Goal: Task Accomplishment & Management: Manage account settings

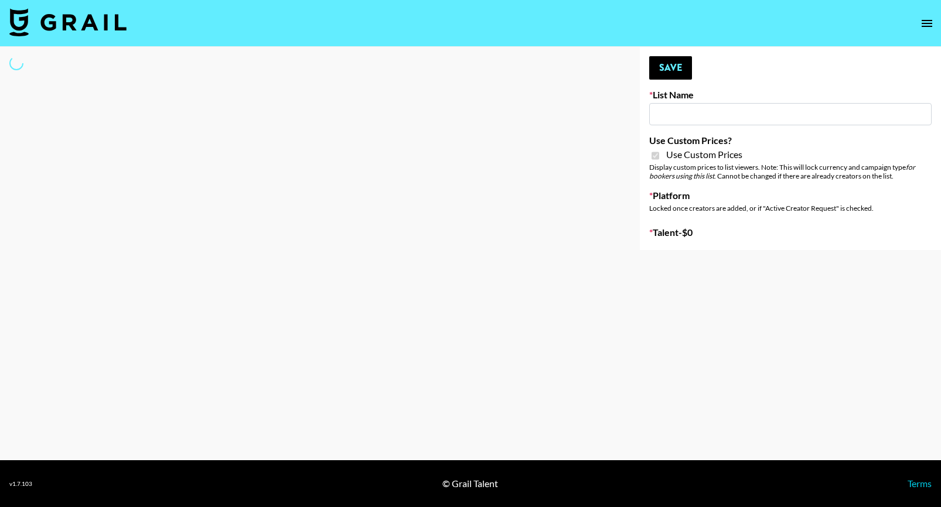
type input "Topsurveys (22nd Sept)"
checkbox input "true"
select select "Brand"
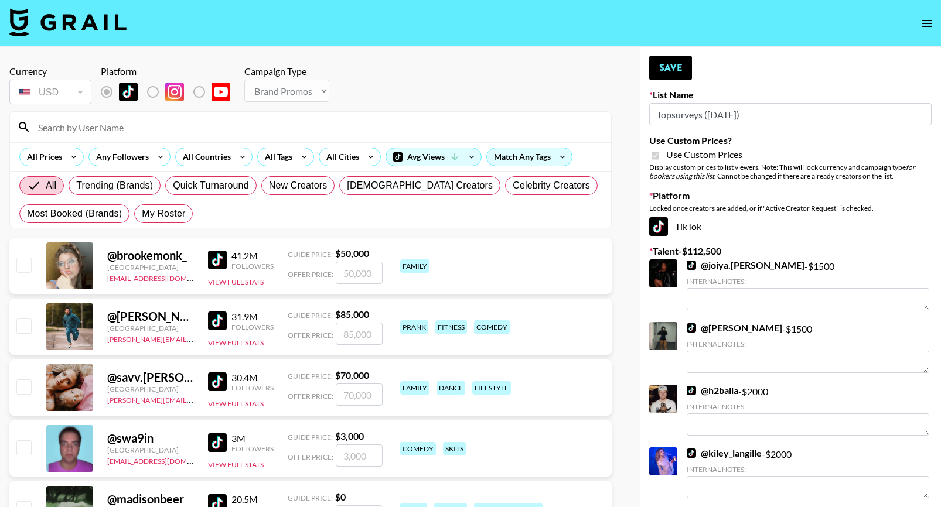
click at [86, 131] on input at bounding box center [317, 127] width 573 height 19
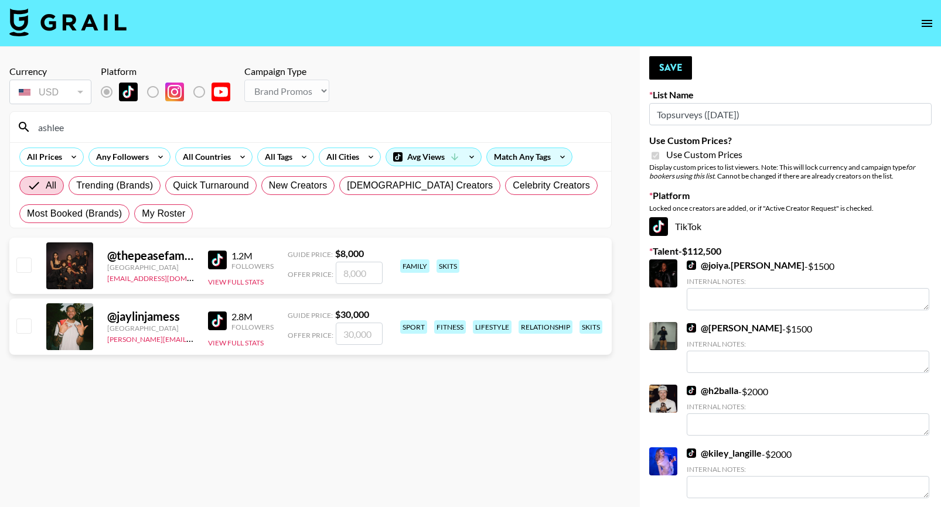
type input "ashlee"
click at [157, 200] on div "All Trending (Brands) Quick Turnaround New Creators LGBTQIA+ Creators Celebrity…" at bounding box center [310, 200] width 587 height 56
click at [156, 211] on span "My Roster" at bounding box center [163, 214] width 43 height 14
click at [142, 214] on input "My Roster" at bounding box center [142, 214] width 0 height 0
radio input "true"
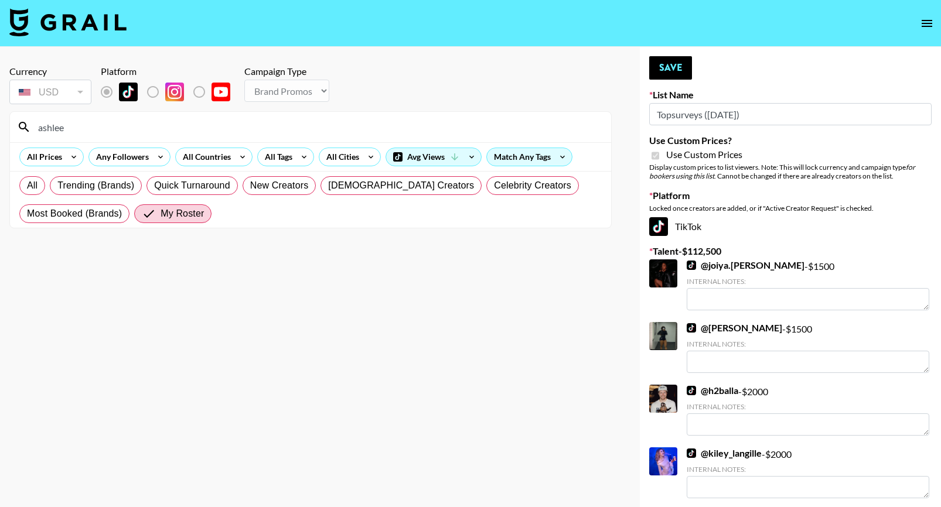
drag, startPoint x: 83, startPoint y: 126, endPoint x: 21, endPoint y: 124, distance: 62.1
click at [21, 125] on div "ashlee" at bounding box center [310, 127] width 601 height 30
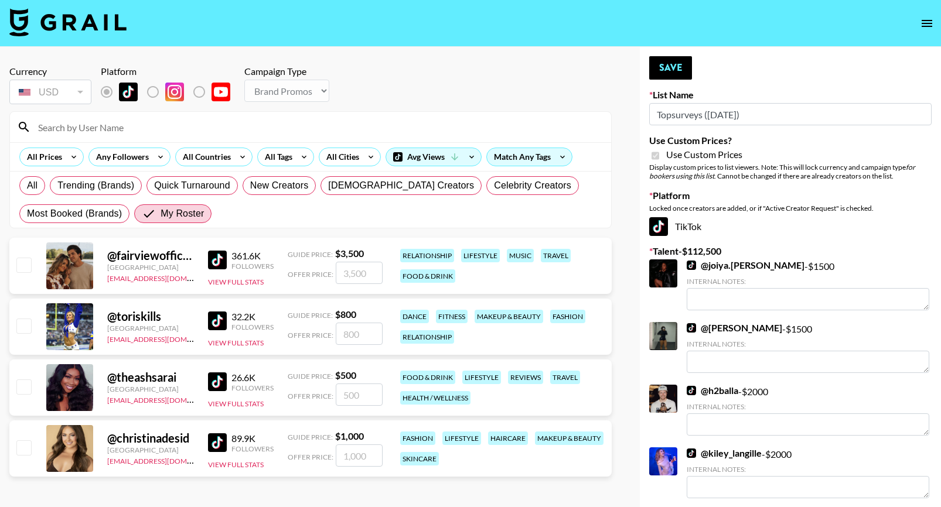
click at [30, 390] on input "checkbox" at bounding box center [23, 387] width 14 height 14
checkbox input "true"
click at [370, 392] on input "500" at bounding box center [359, 395] width 47 height 22
type input "5"
checkbox input "false"
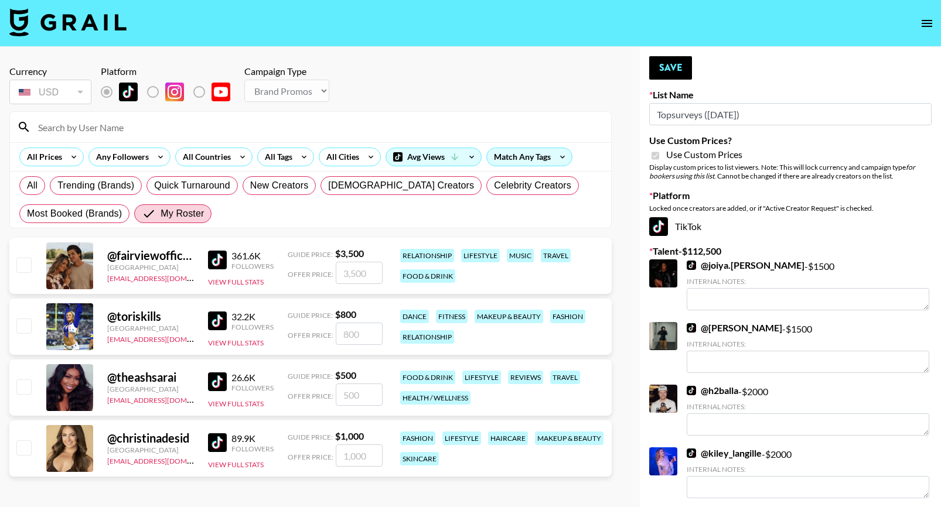
type input "8"
checkbox input "true"
type input "800"
click at [674, 63] on button "Save" at bounding box center [670, 67] width 43 height 23
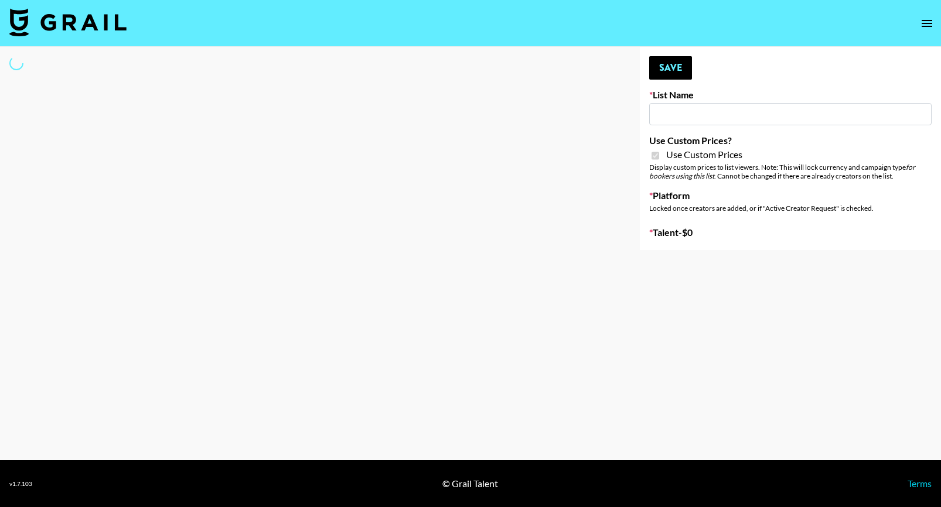
type input "[PERSON_NAME] - Relatable ([DATE])"
checkbox input "true"
select select "Brand"
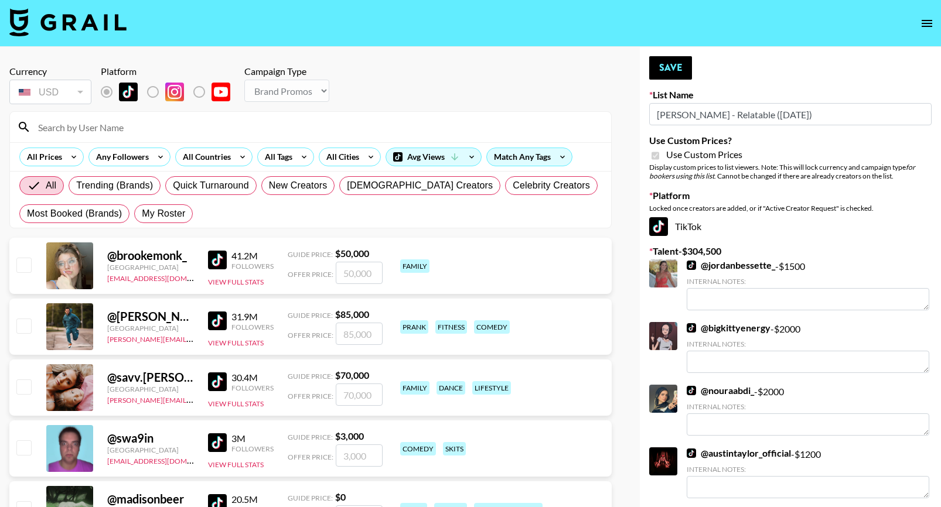
click at [72, 130] on input at bounding box center [317, 127] width 573 height 19
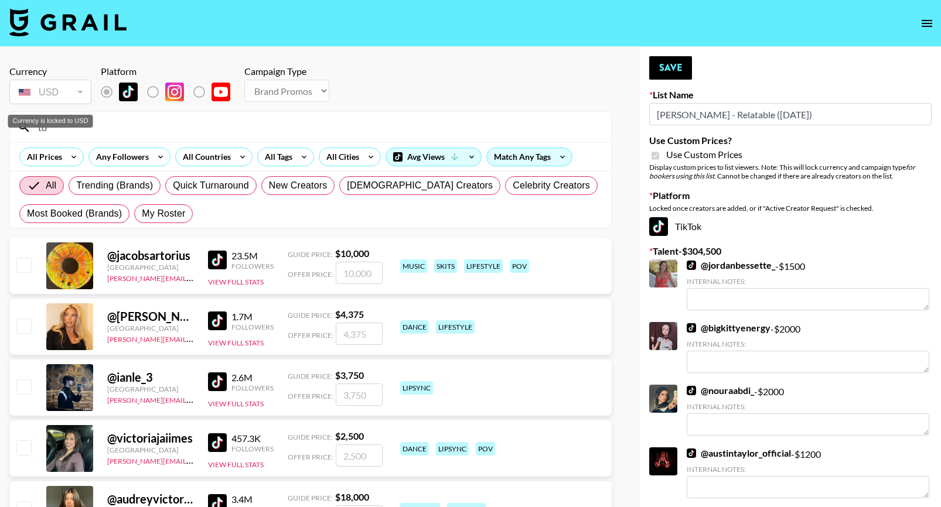
type input "t"
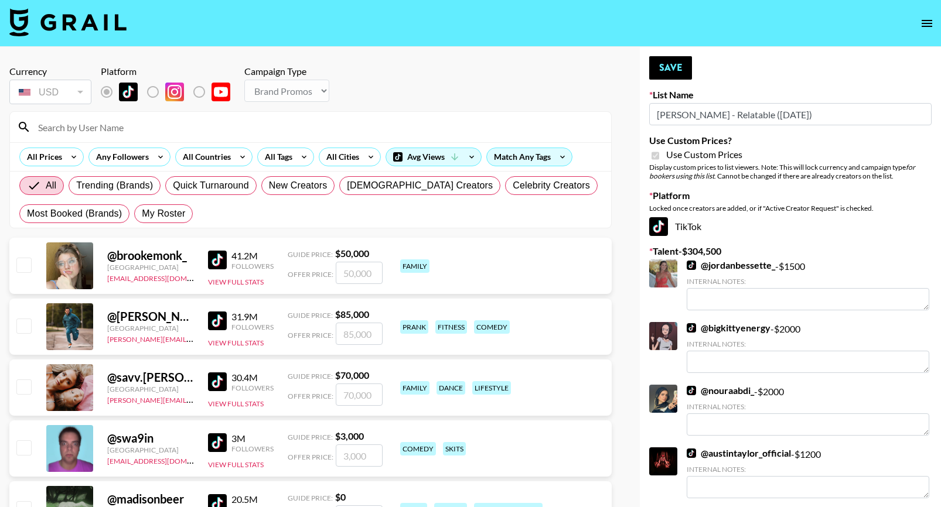
click at [160, 203] on div "All Trending (Brands) Quick Turnaround New Creators LGBTQIA+ Creators Celebrity…" at bounding box center [310, 200] width 587 height 56
click at [146, 210] on span "My Roster" at bounding box center [163, 214] width 43 height 14
click at [142, 214] on input "My Roster" at bounding box center [142, 214] width 0 height 0
radio input "true"
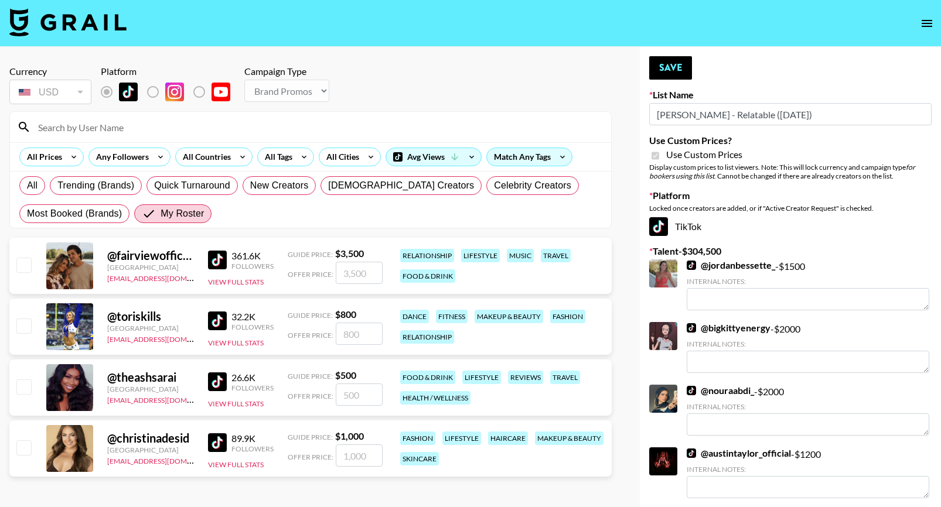
click at [18, 328] on input "checkbox" at bounding box center [23, 326] width 14 height 14
checkbox input "true"
type input "800"
click at [367, 327] on input "800" at bounding box center [359, 334] width 47 height 22
drag, startPoint x: 363, startPoint y: 330, endPoint x: 318, endPoint y: 329, distance: 45.1
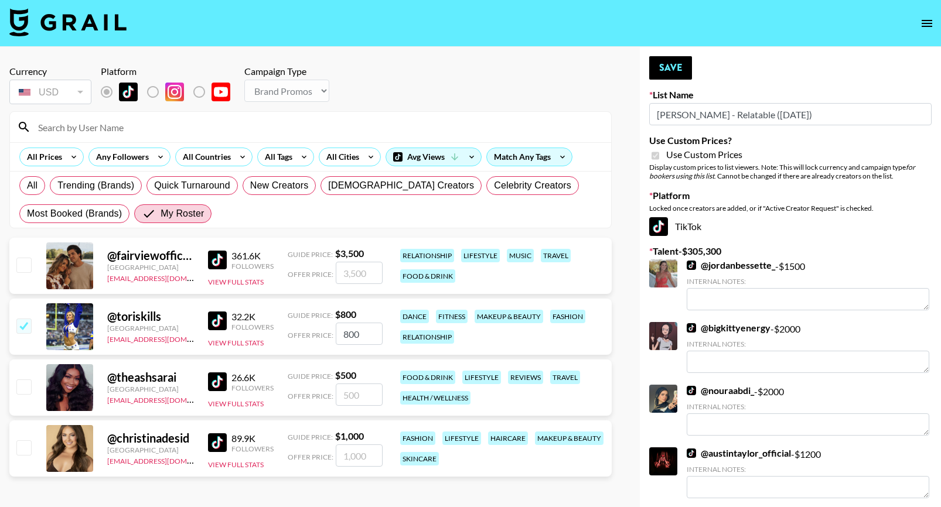
click at [320, 330] on div "Offer Price: 800" at bounding box center [335, 334] width 95 height 22
checkbox input "false"
type input "2"
checkbox input "true"
type input "2500"
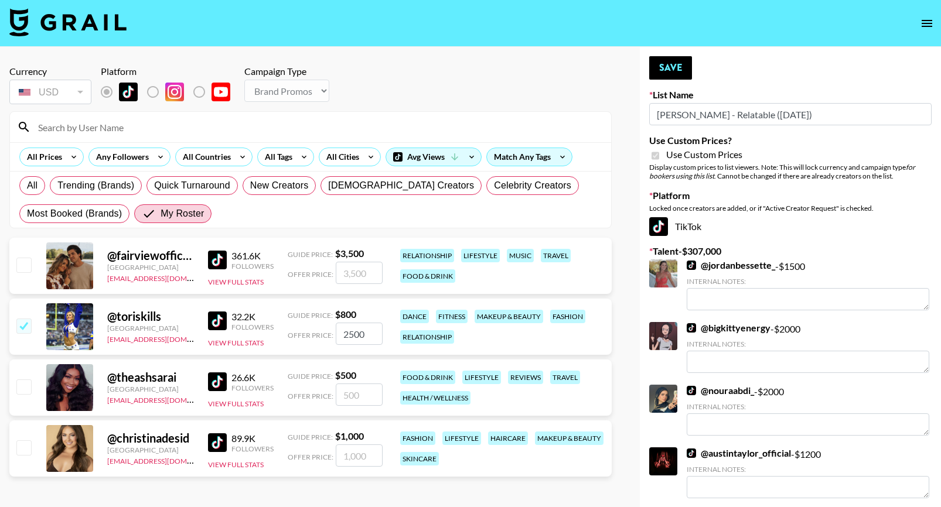
click at [26, 450] on input "checkbox" at bounding box center [23, 448] width 14 height 14
checkbox input "true"
type input "1000"
drag, startPoint x: 366, startPoint y: 456, endPoint x: 322, endPoint y: 453, distance: 44.0
click at [323, 455] on div "Offer Price: 1000" at bounding box center [335, 456] width 95 height 22
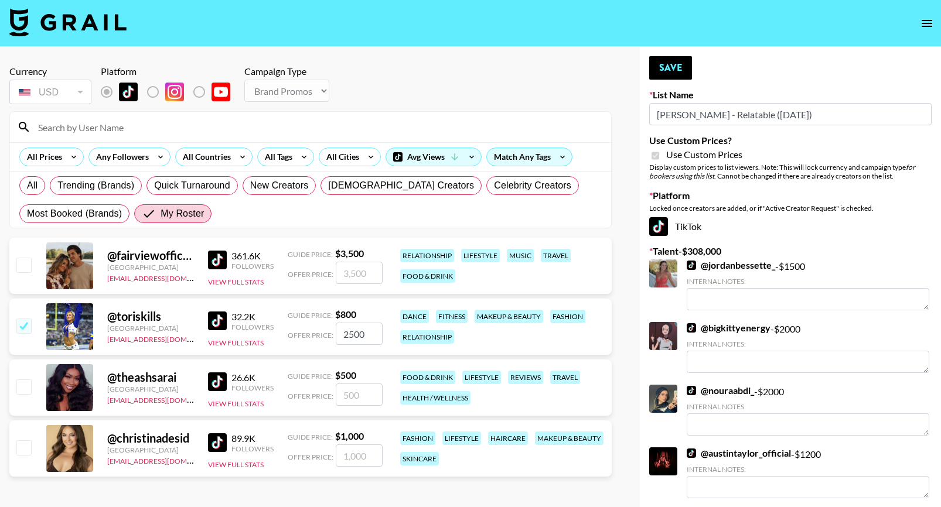
checkbox input "false"
type input "8"
checkbox input "true"
type input "800"
click at [680, 76] on button "Save" at bounding box center [670, 67] width 43 height 23
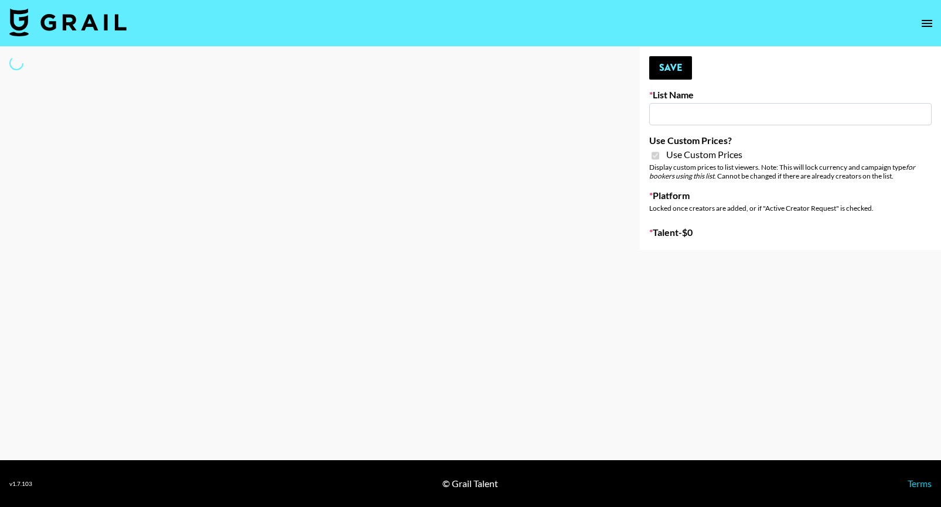
select select "Brand"
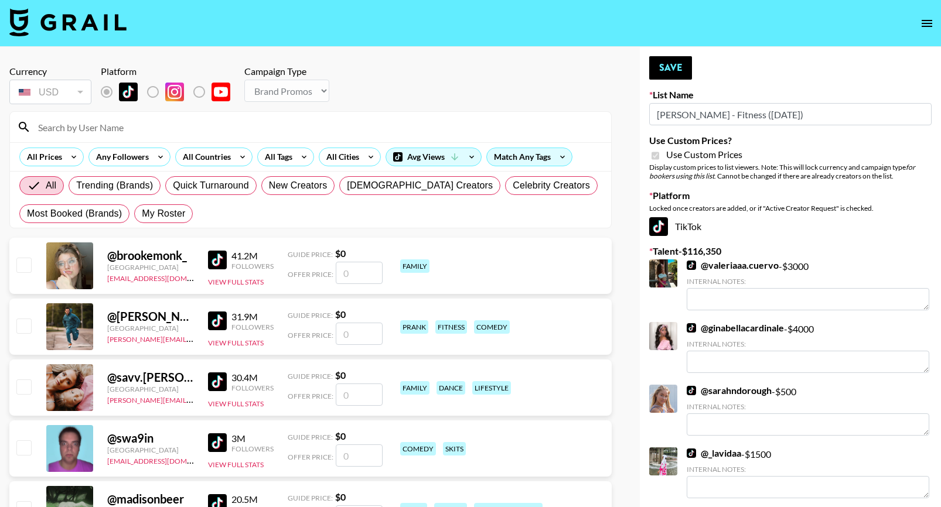
type input "Brickhouse - Fitness (20th Sept)"
checkbox input "true"
click at [160, 210] on span "My Roster" at bounding box center [163, 214] width 43 height 14
click at [142, 214] on input "My Roster" at bounding box center [142, 214] width 0 height 0
radio input "true"
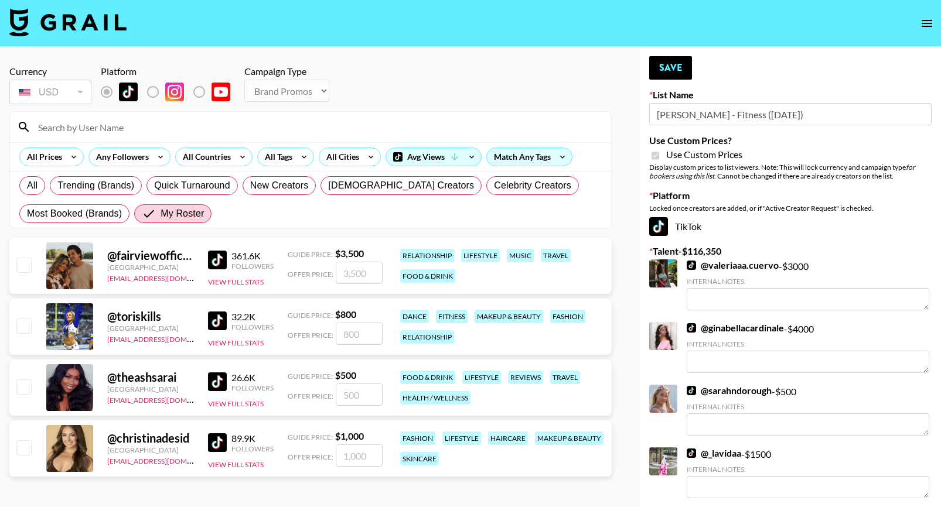
click at [18, 322] on input "checkbox" at bounding box center [23, 326] width 14 height 14
checkbox input "true"
type input "800"
drag, startPoint x: 370, startPoint y: 328, endPoint x: 307, endPoint y: 320, distance: 63.7
click at [308, 320] on div "Guide Price: $ 800 Offer Price: 800" at bounding box center [335, 327] width 95 height 36
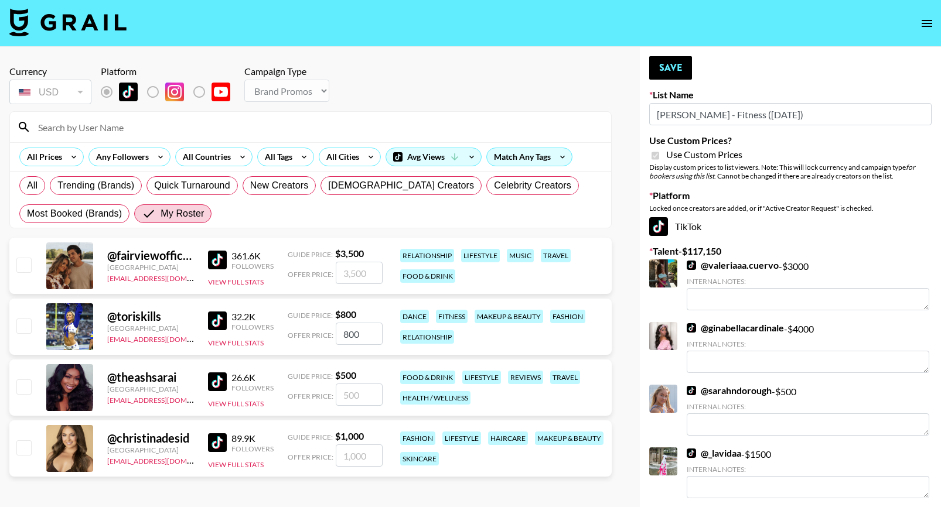
checkbox input "false"
checkbox input "true"
type input "2500"
drag, startPoint x: 372, startPoint y: 335, endPoint x: 325, endPoint y: 333, distance: 46.9
click at [325, 335] on div "Offer Price: 2500" at bounding box center [335, 334] width 95 height 22
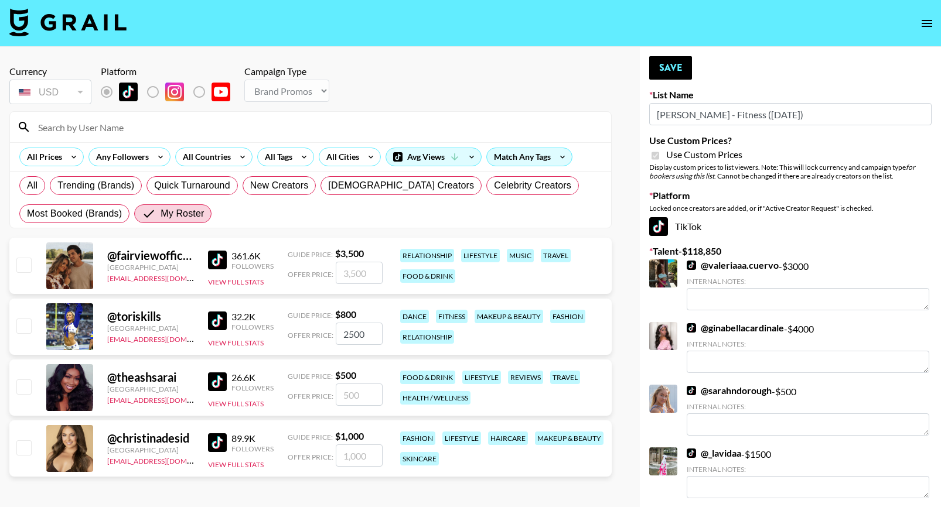
checkbox input "false"
checkbox input "true"
type input "1000"
click at [25, 445] on input "checkbox" at bounding box center [23, 448] width 14 height 14
checkbox input "true"
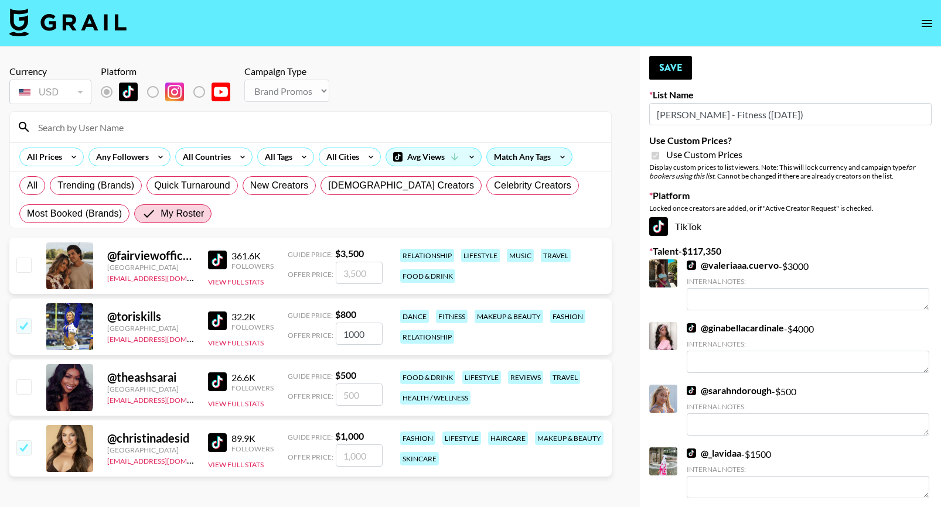
type input "1000"
drag, startPoint x: 364, startPoint y: 459, endPoint x: 336, endPoint y: 448, distance: 29.5
click at [337, 449] on input "1000" at bounding box center [359, 456] width 47 height 22
checkbox input "false"
checkbox input "true"
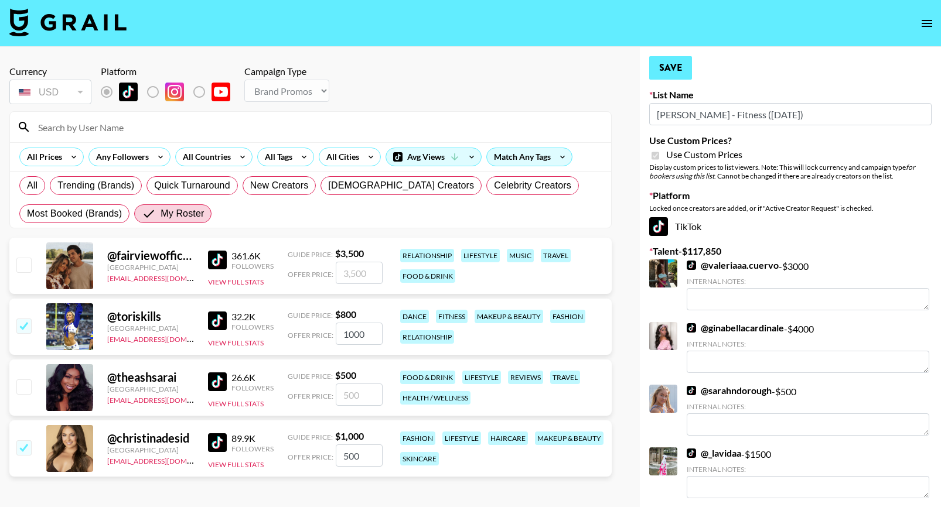
type input "500"
click at [661, 62] on button "Save" at bounding box center [670, 67] width 43 height 23
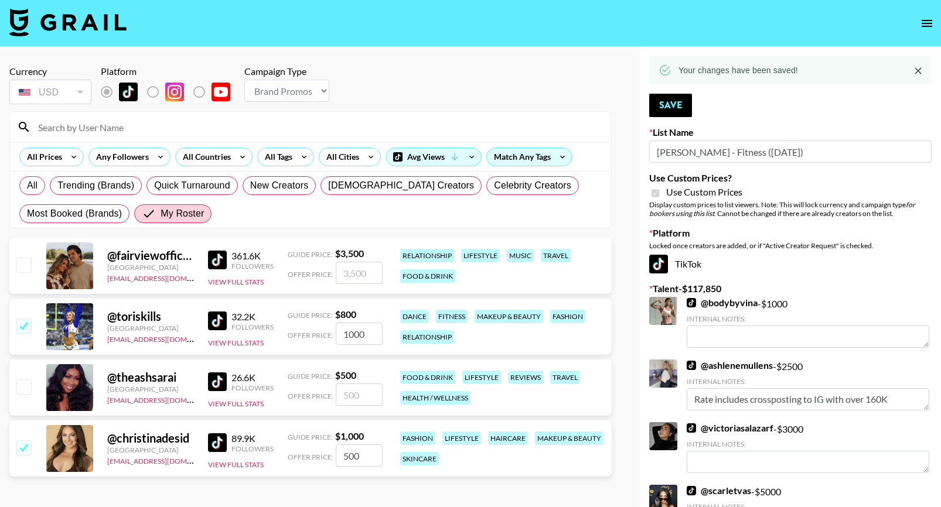
drag, startPoint x: 367, startPoint y: 334, endPoint x: 327, endPoint y: 334, distance: 39.8
click at [327, 334] on div "Offer Price: 1000" at bounding box center [335, 334] width 95 height 22
checkbox input "false"
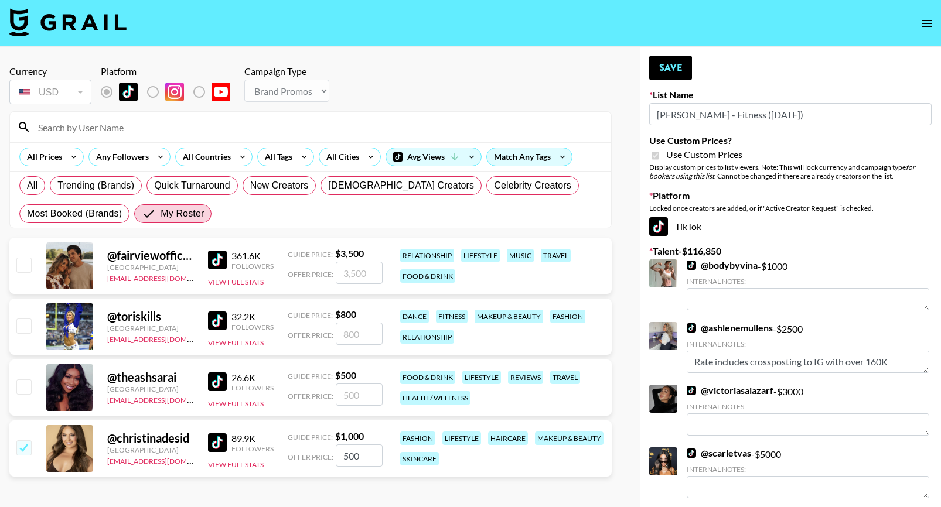
checkbox input "true"
type input "800"
click at [661, 59] on button "Save" at bounding box center [670, 67] width 43 height 23
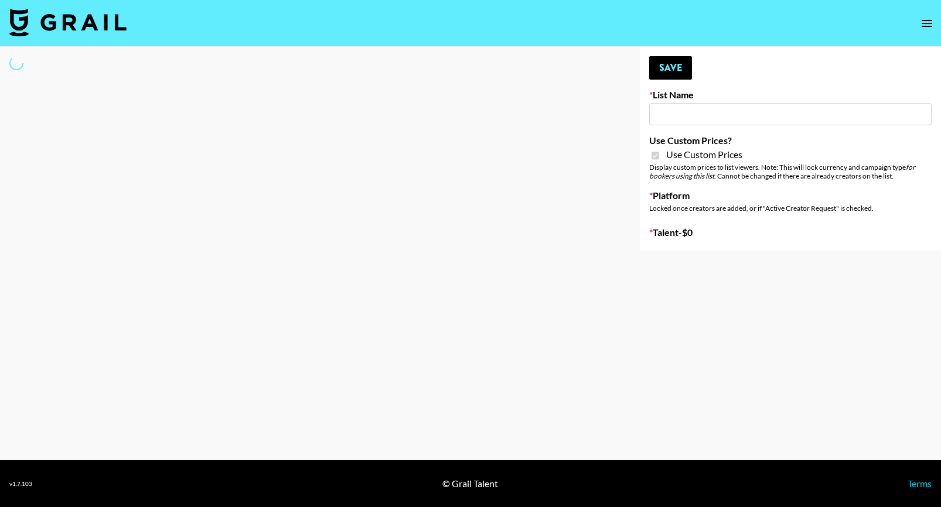
type input "[PERSON_NAME] - Women ([DATE])"
checkbox input "true"
select select "Brand"
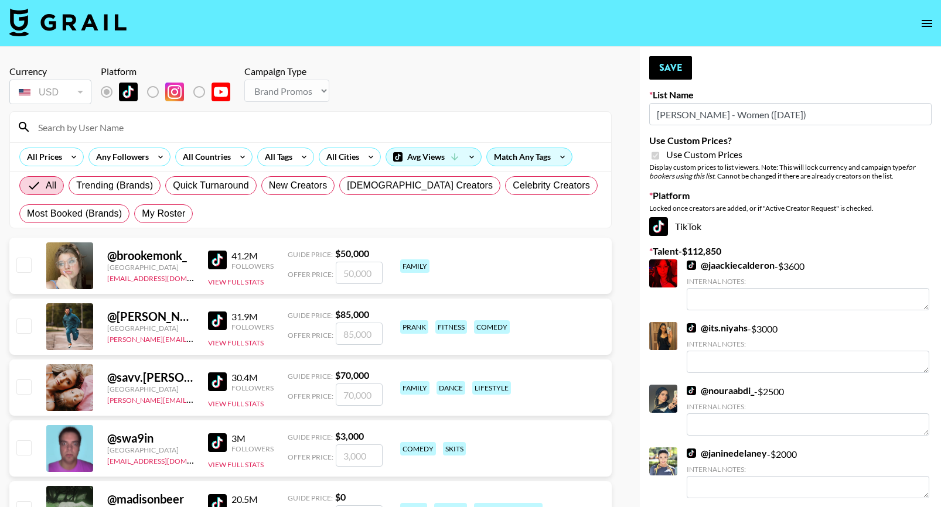
click at [115, 135] on input at bounding box center [317, 127] width 573 height 19
click at [374, 73] on div "Currency USD USD ​ Platform Campaign Type Choose Type... Song Promos Brand Prom…" at bounding box center [310, 86] width 602 height 41
click at [169, 207] on span "My Roster" at bounding box center [163, 214] width 43 height 14
click at [142, 214] on input "My Roster" at bounding box center [142, 214] width 0 height 0
radio input "true"
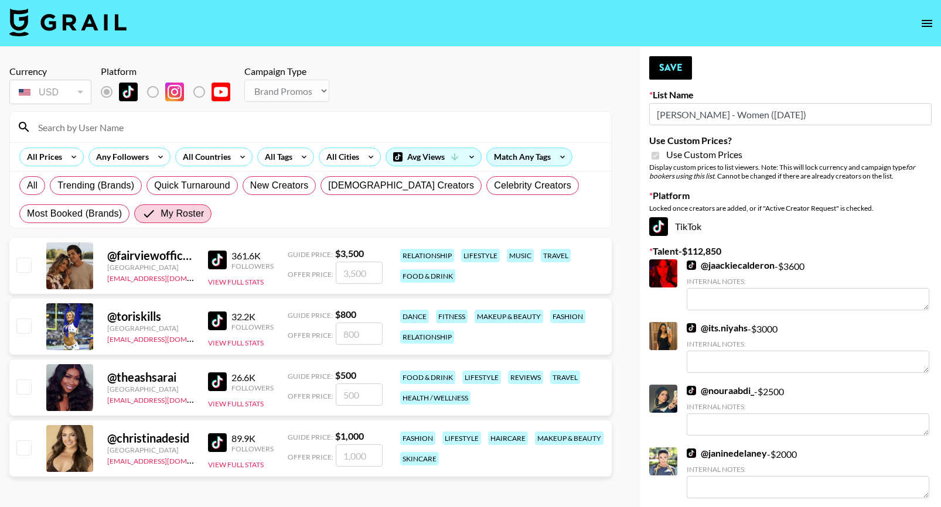
click at [28, 323] on input "checkbox" at bounding box center [23, 326] width 14 height 14
checkbox input "true"
type input "800"
click at [23, 446] on input "checkbox" at bounding box center [23, 448] width 14 height 14
checkbox input "true"
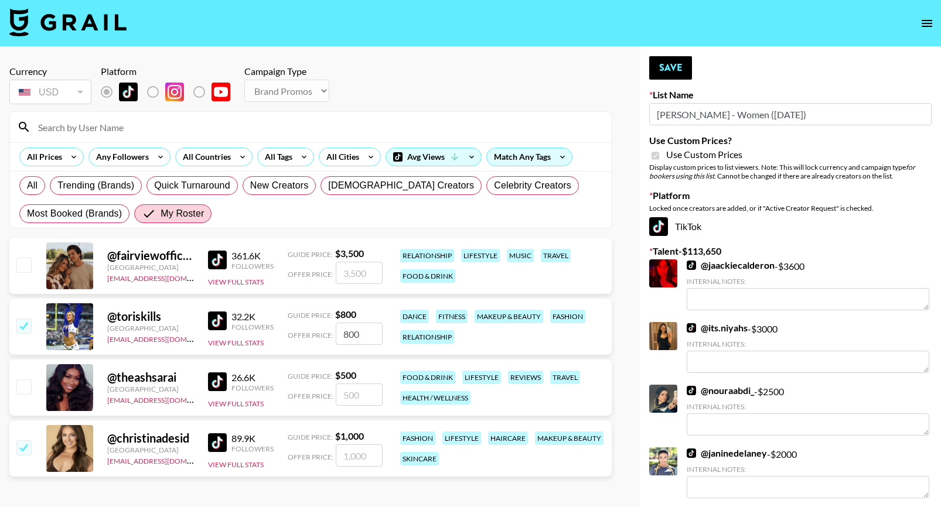
type input "1000"
drag, startPoint x: 366, startPoint y: 458, endPoint x: 291, endPoint y: 456, distance: 75.6
click at [295, 456] on div "Offer Price: 1000" at bounding box center [335, 456] width 95 height 22
checkbox input "false"
checkbox input "true"
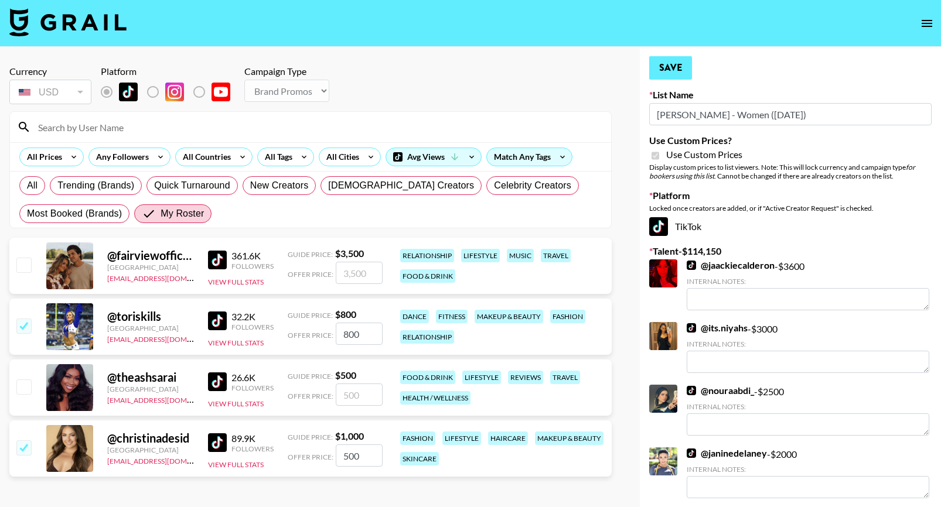
type input "500"
click at [659, 67] on button "Save" at bounding box center [670, 67] width 43 height 23
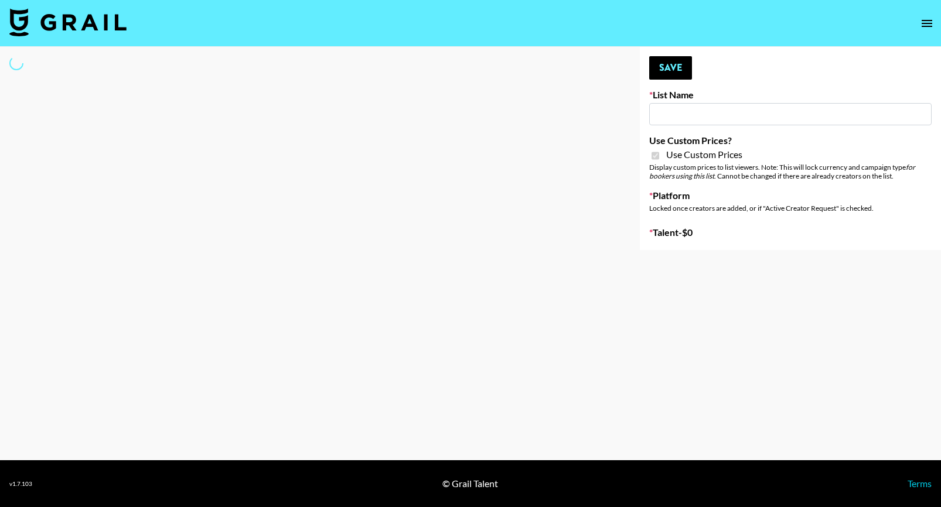
type input "E-Com IG"
checkbox input "true"
select select "Brand"
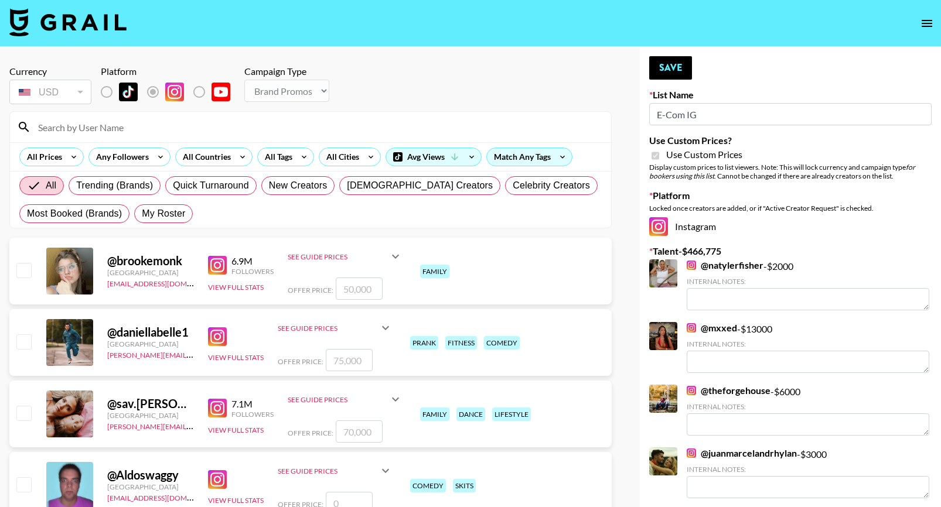
click at [71, 123] on input at bounding box center [317, 127] width 573 height 19
click at [245, 224] on div "All Trending (Brands) Quick Turnaround New Creators LGBTQIA+ Creators Celebrity…" at bounding box center [310, 200] width 587 height 56
click at [165, 221] on label "My Roster" at bounding box center [163, 213] width 59 height 19
click at [142, 214] on input "My Roster" at bounding box center [142, 214] width 0 height 0
radio input "true"
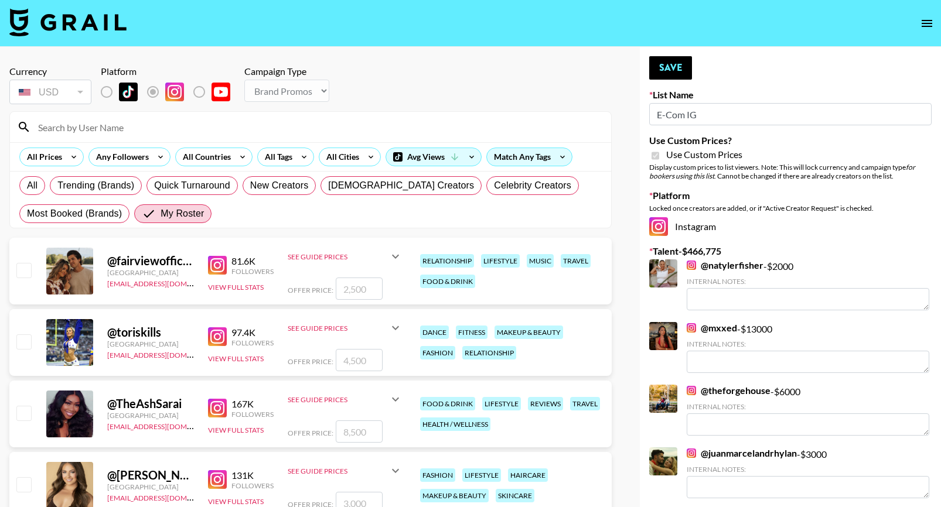
drag, startPoint x: 367, startPoint y: 290, endPoint x: 317, endPoint y: 287, distance: 49.9
click at [318, 288] on div "Offer Price:" at bounding box center [345, 289] width 115 height 22
drag, startPoint x: 372, startPoint y: 290, endPoint x: 272, endPoint y: 281, distance: 100.0
click at [274, 281] on div "@ fairviewofficial United States alyssa.bogdan@grail-talent.com 81.6K Followers…" at bounding box center [310, 271] width 602 height 67
checkbox input "true"
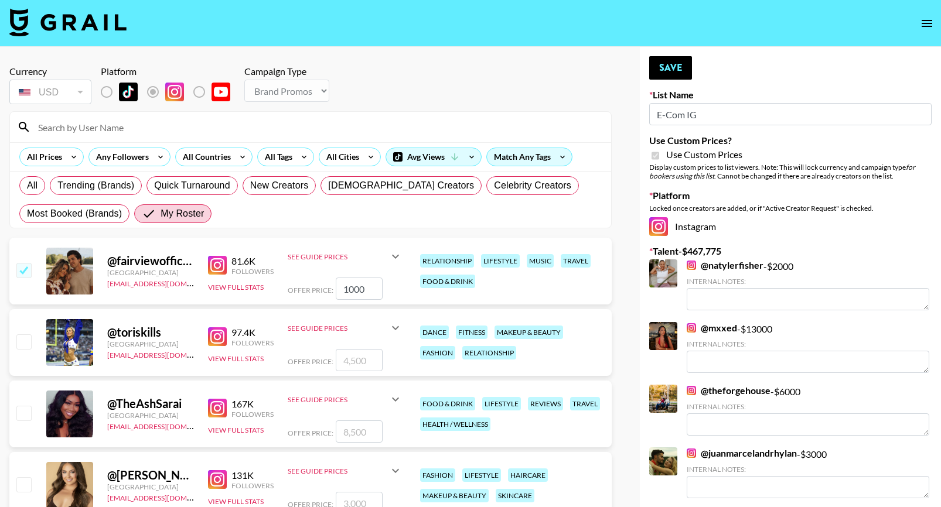
type input "1000"
click at [30, 339] on input "checkbox" at bounding box center [23, 341] width 14 height 14
checkbox input "true"
click at [368, 357] on input "4500" at bounding box center [359, 360] width 47 height 22
type input "4"
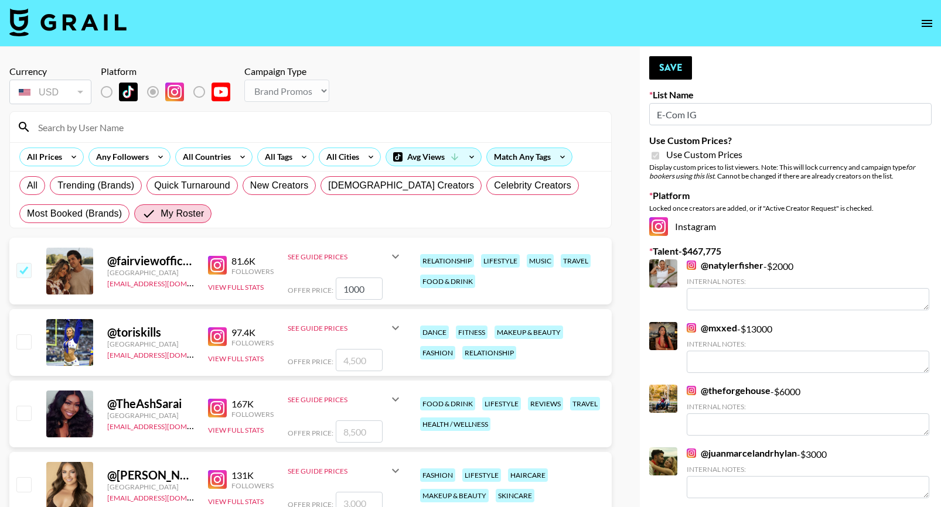
checkbox input "true"
type input "1000"
click at [21, 412] on input "checkbox" at bounding box center [23, 413] width 14 height 14
checkbox input "true"
click at [371, 431] on input "8500" at bounding box center [359, 432] width 47 height 22
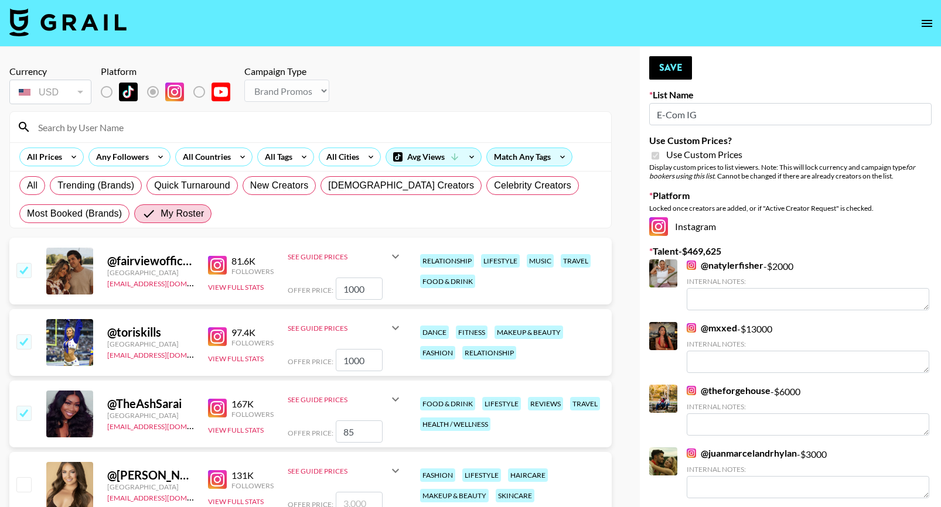
type input "8"
checkbox input "true"
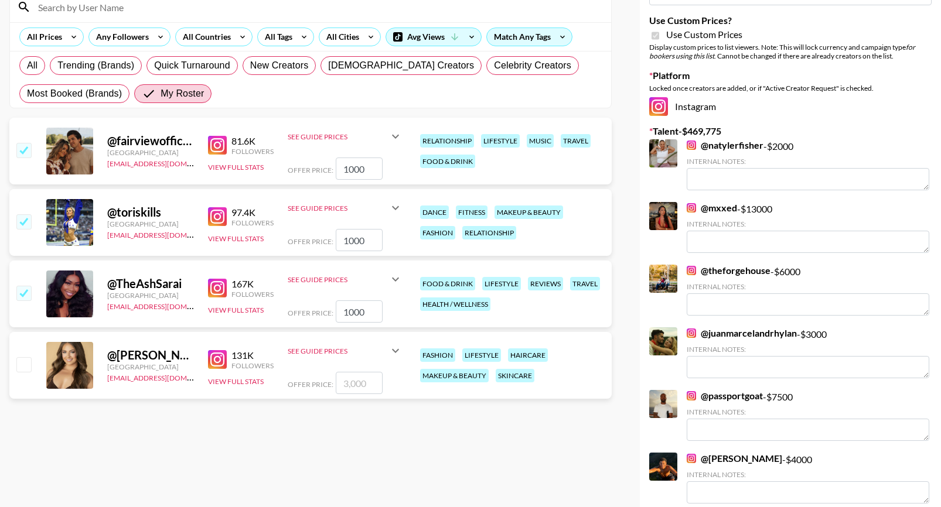
scroll to position [125, 0]
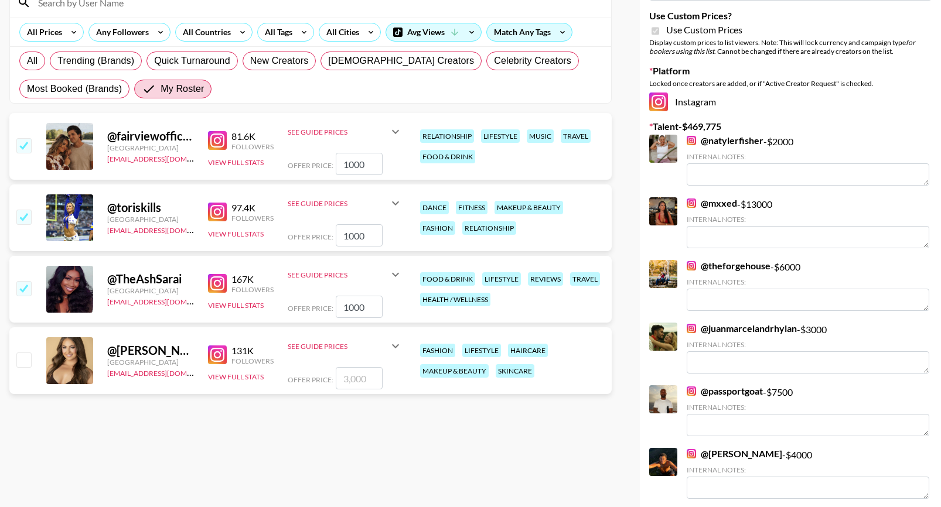
type input "1000"
drag, startPoint x: 26, startPoint y: 359, endPoint x: 120, endPoint y: 359, distance: 93.1
click at [26, 359] on input "checkbox" at bounding box center [23, 360] width 14 height 14
checkbox input "true"
click at [373, 379] on input "3000" at bounding box center [359, 378] width 47 height 22
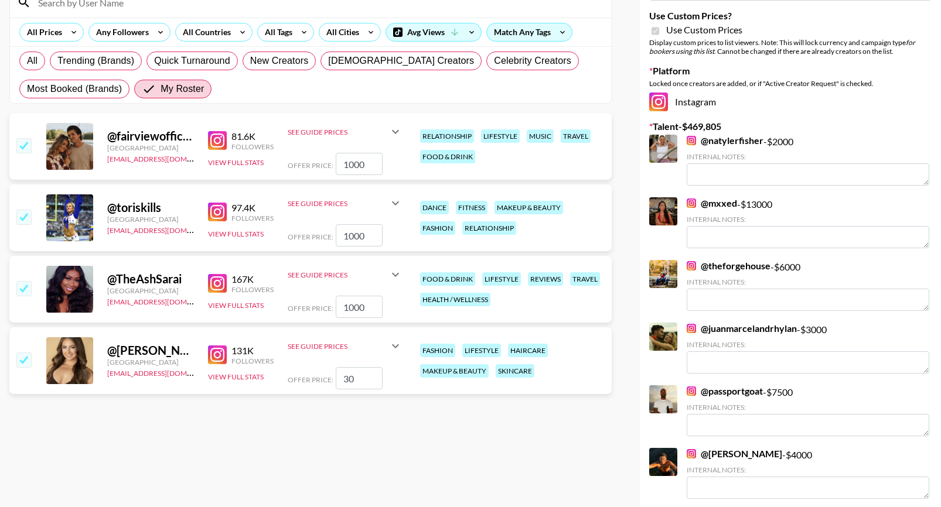
type input "3"
checkbox input "false"
type input "8"
checkbox input "true"
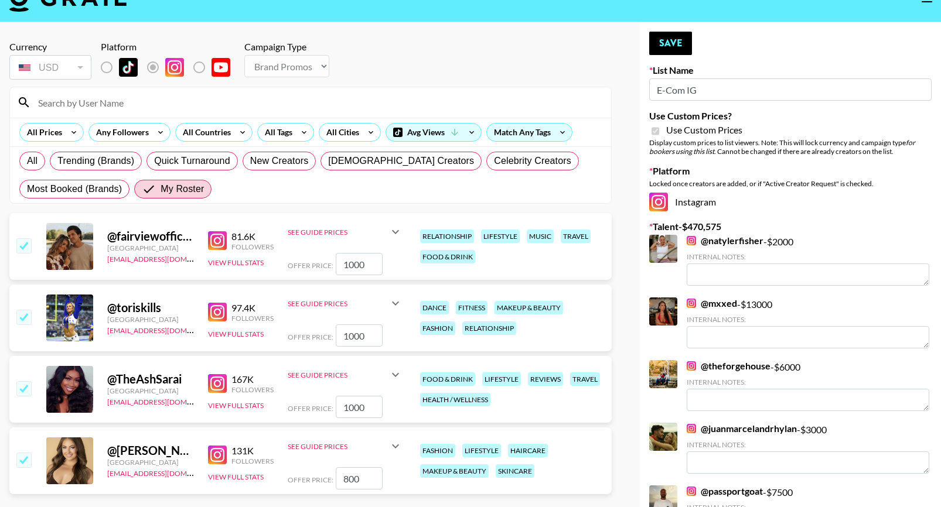
scroll to position [22, 0]
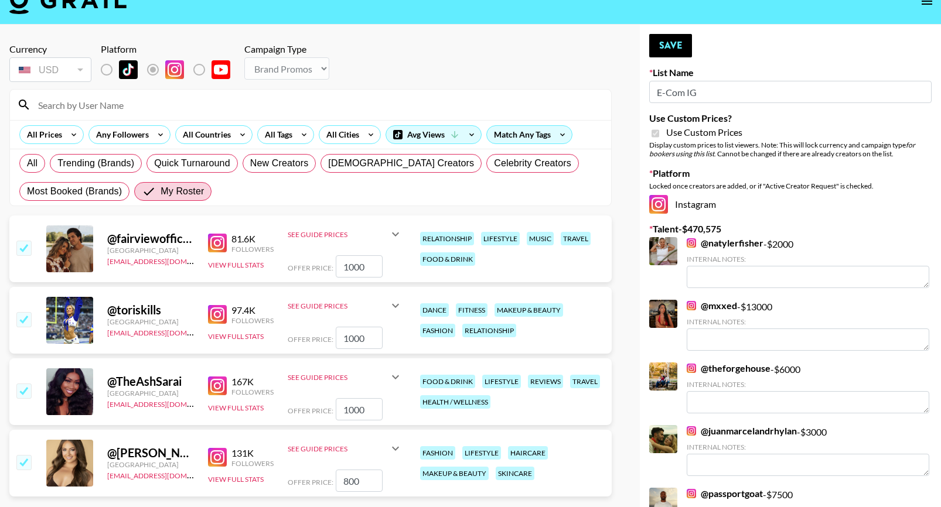
type input "800"
click at [665, 46] on button "Save" at bounding box center [670, 45] width 43 height 23
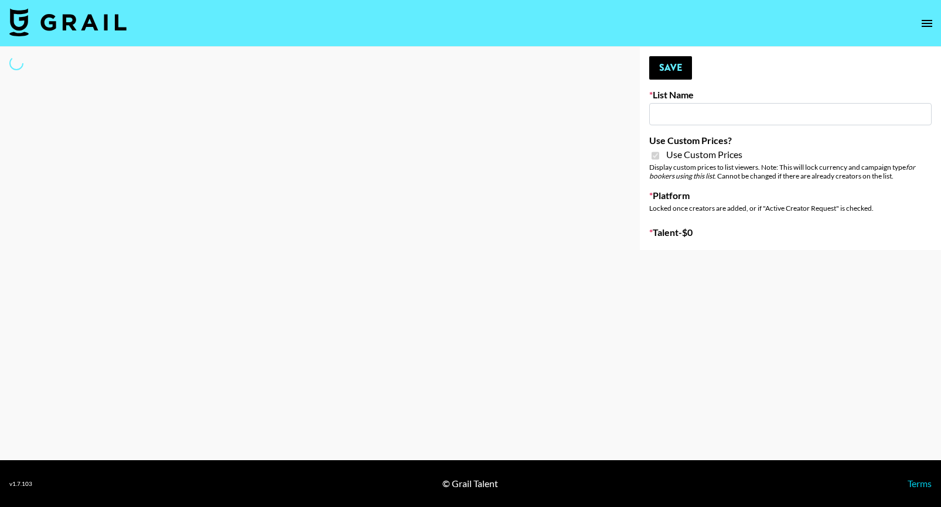
type input "E-Com Platform - TikTok"
checkbox input "true"
select select "Brand"
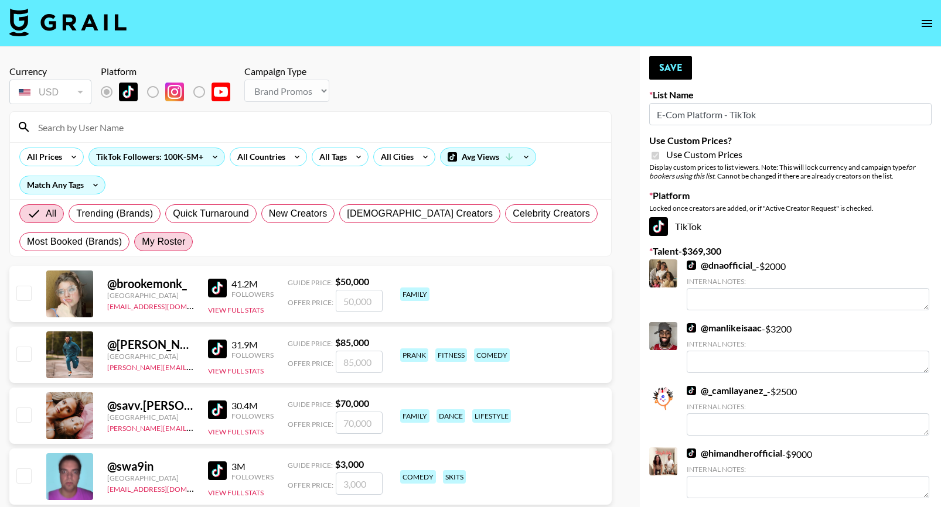
click at [169, 248] on span "My Roster" at bounding box center [163, 242] width 43 height 14
click at [142, 242] on input "My Roster" at bounding box center [142, 242] width 0 height 0
radio input "true"
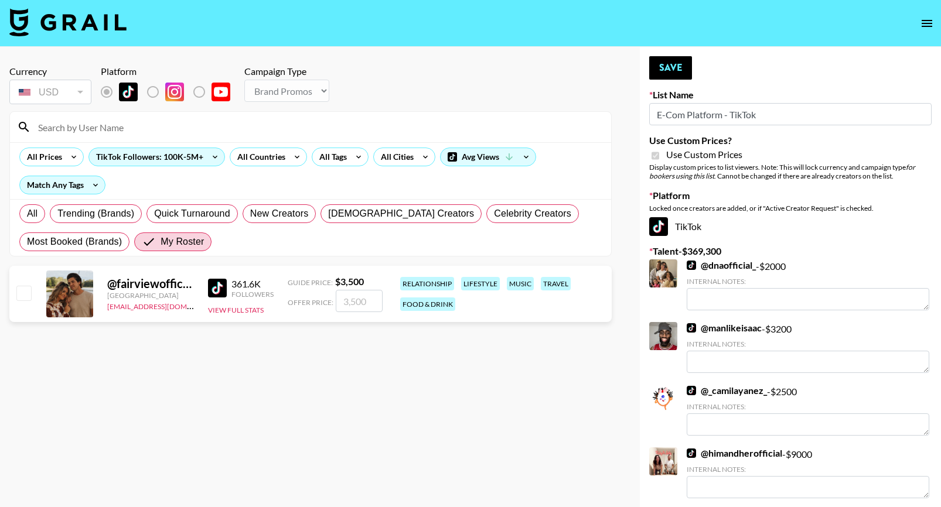
click at [21, 292] on input "checkbox" at bounding box center [23, 293] width 14 height 14
checkbox input "true"
type input "3500"
drag, startPoint x: 368, startPoint y: 301, endPoint x: 324, endPoint y: 299, distance: 44.6
click at [324, 299] on div "Offer Price: 3500" at bounding box center [335, 301] width 95 height 22
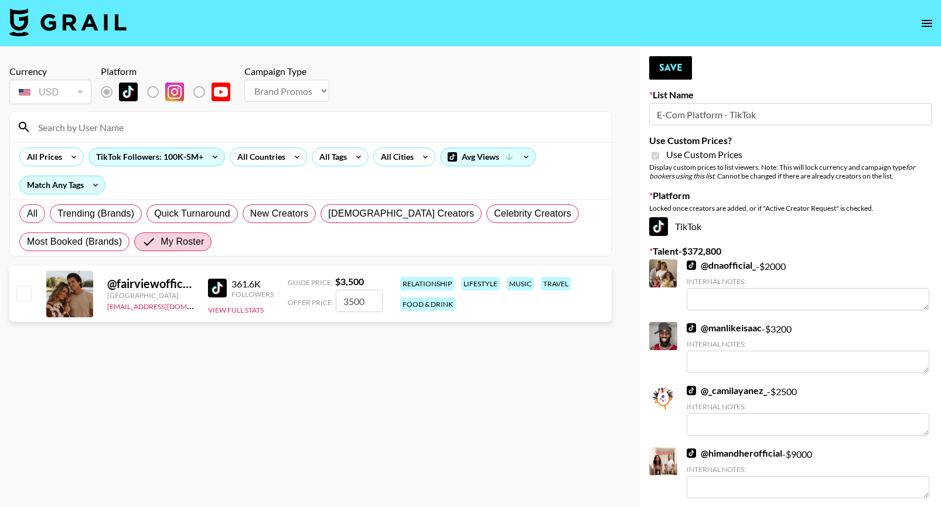
checkbox input "false"
checkbox input "true"
type input "1500"
click at [662, 67] on button "Save" at bounding box center [670, 67] width 43 height 23
radio input "true"
